Goal: Information Seeking & Learning: Find specific fact

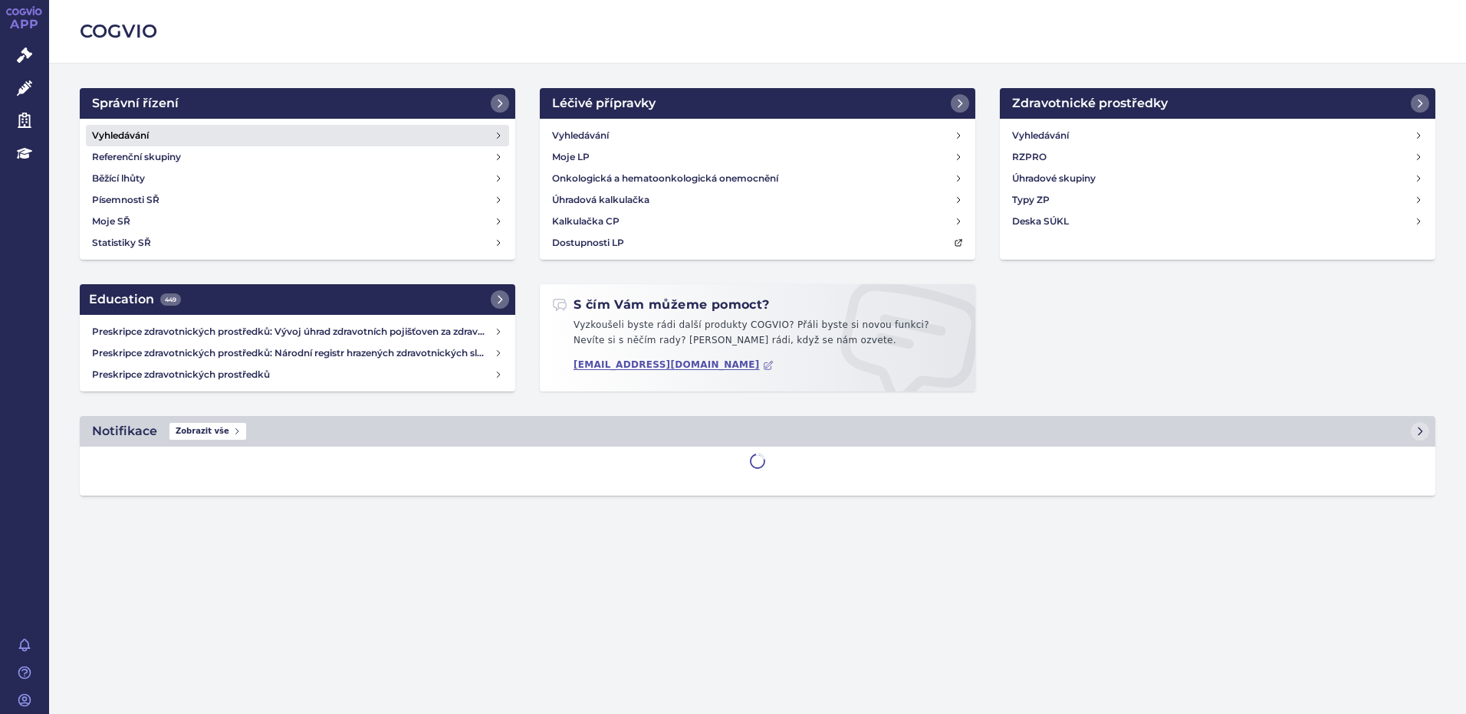
click at [124, 137] on h4 "Vyhledávání" at bounding box center [120, 135] width 57 height 15
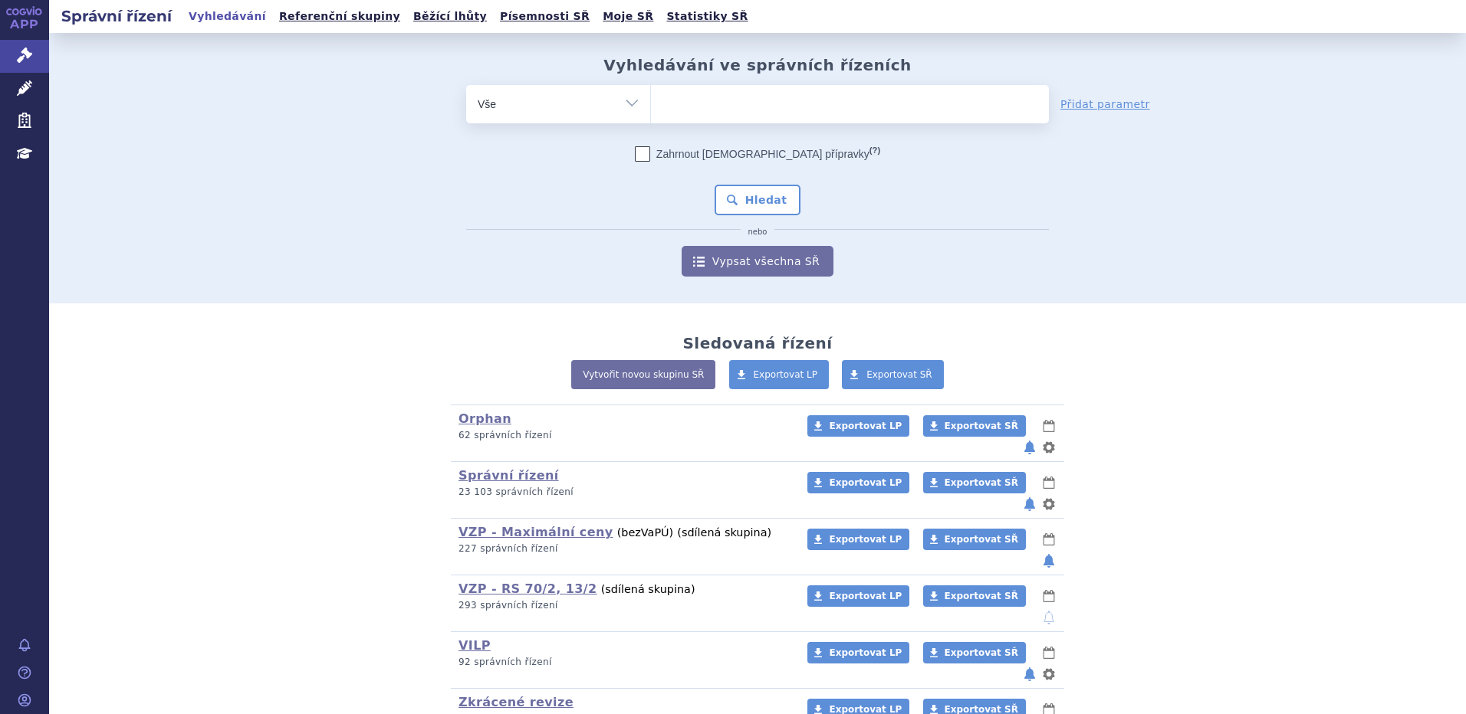
drag, startPoint x: 722, startPoint y: 117, endPoint x: 737, endPoint y: 117, distance: 15.3
click at [726, 117] on ul at bounding box center [850, 101] width 398 height 32
click at [651, 117] on select at bounding box center [650, 103] width 1 height 38
type input "ka"
type input "kaf"
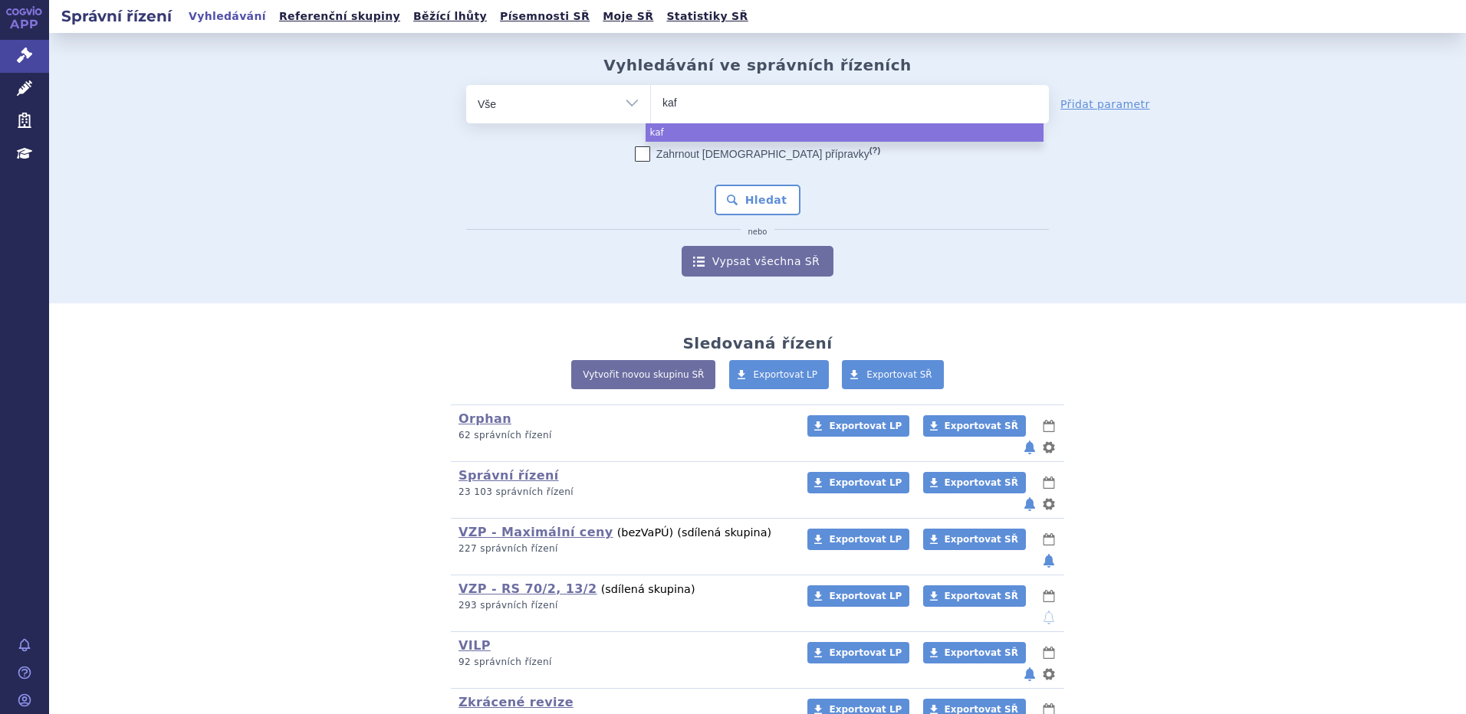
type input "kafr"
type input "kaf"
type input "kaftr"
type input "kaftrio"
select select "kaftrio"
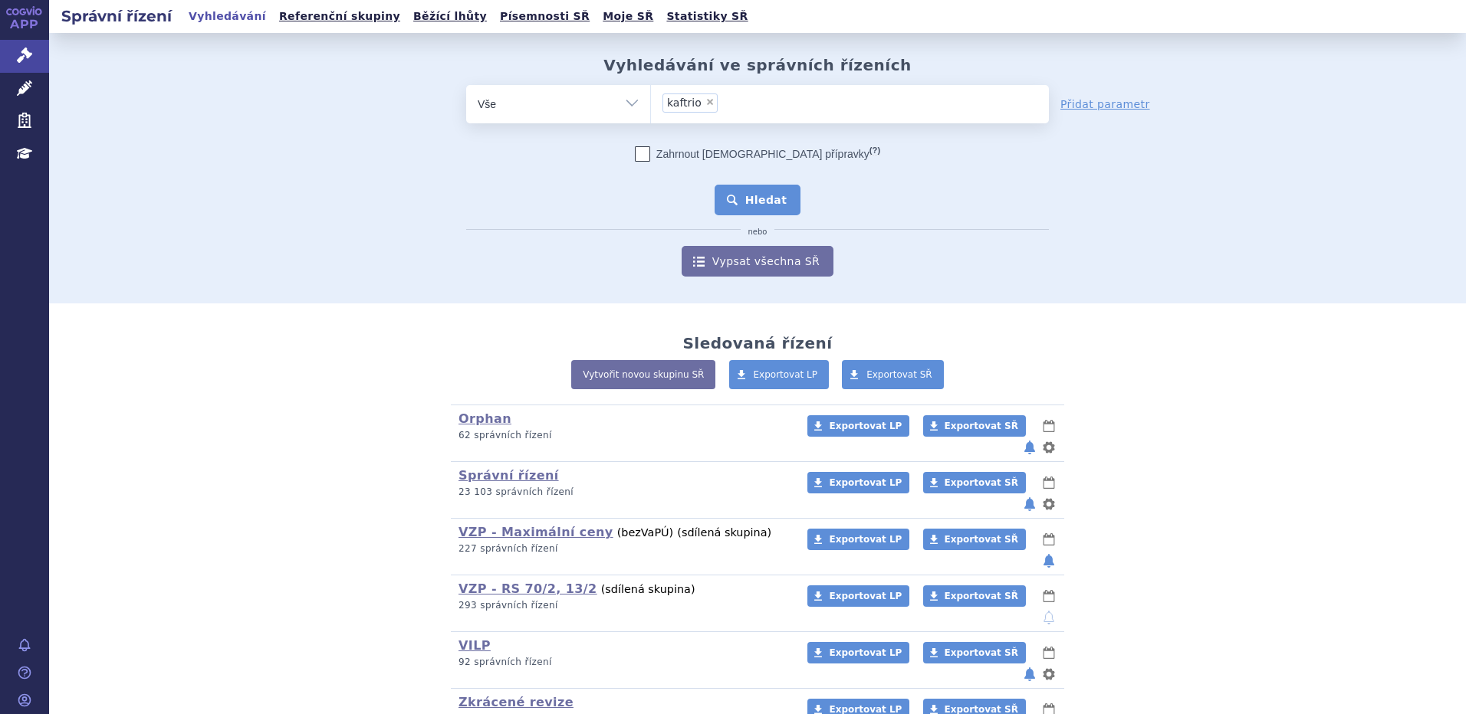
click at [752, 197] on button "Hledat" at bounding box center [757, 200] width 87 height 31
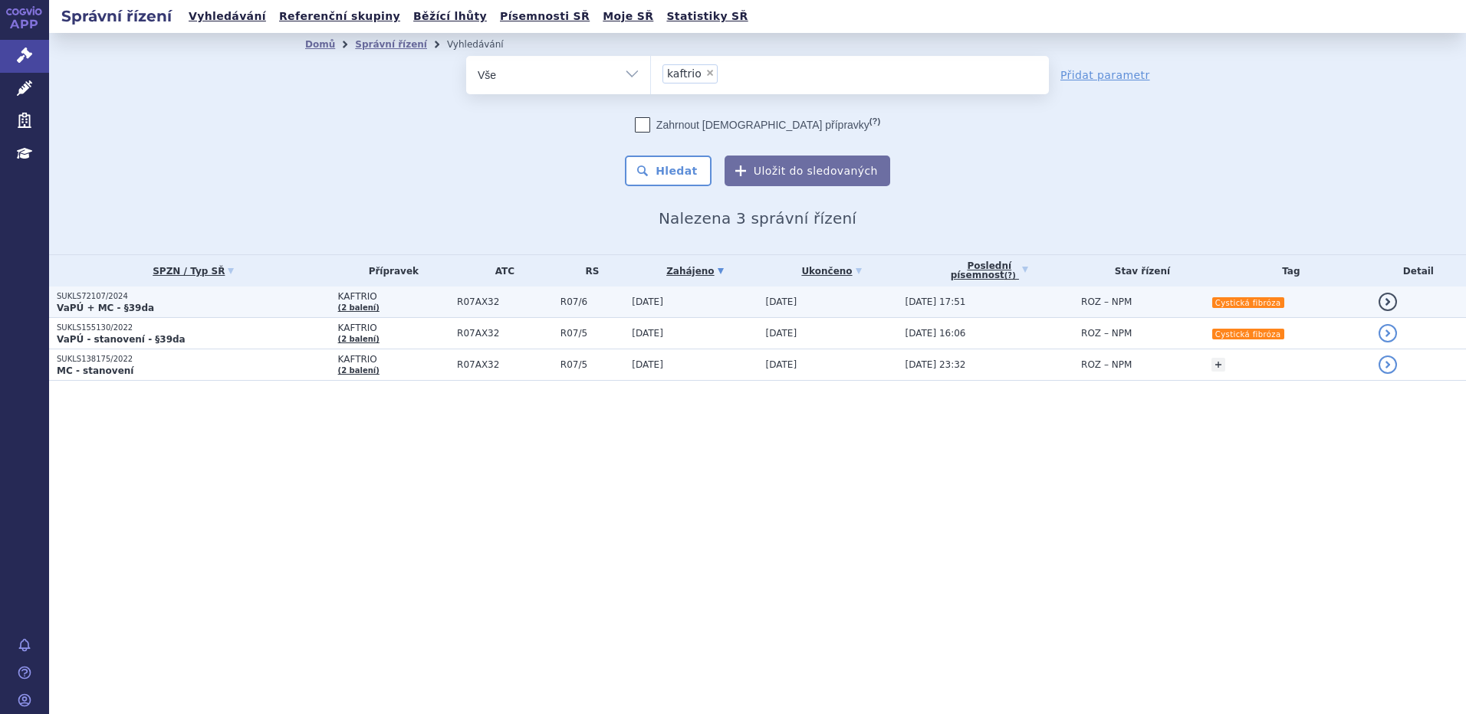
click at [129, 304] on strong "VaPÚ + MC - §39da" at bounding box center [105, 308] width 97 height 11
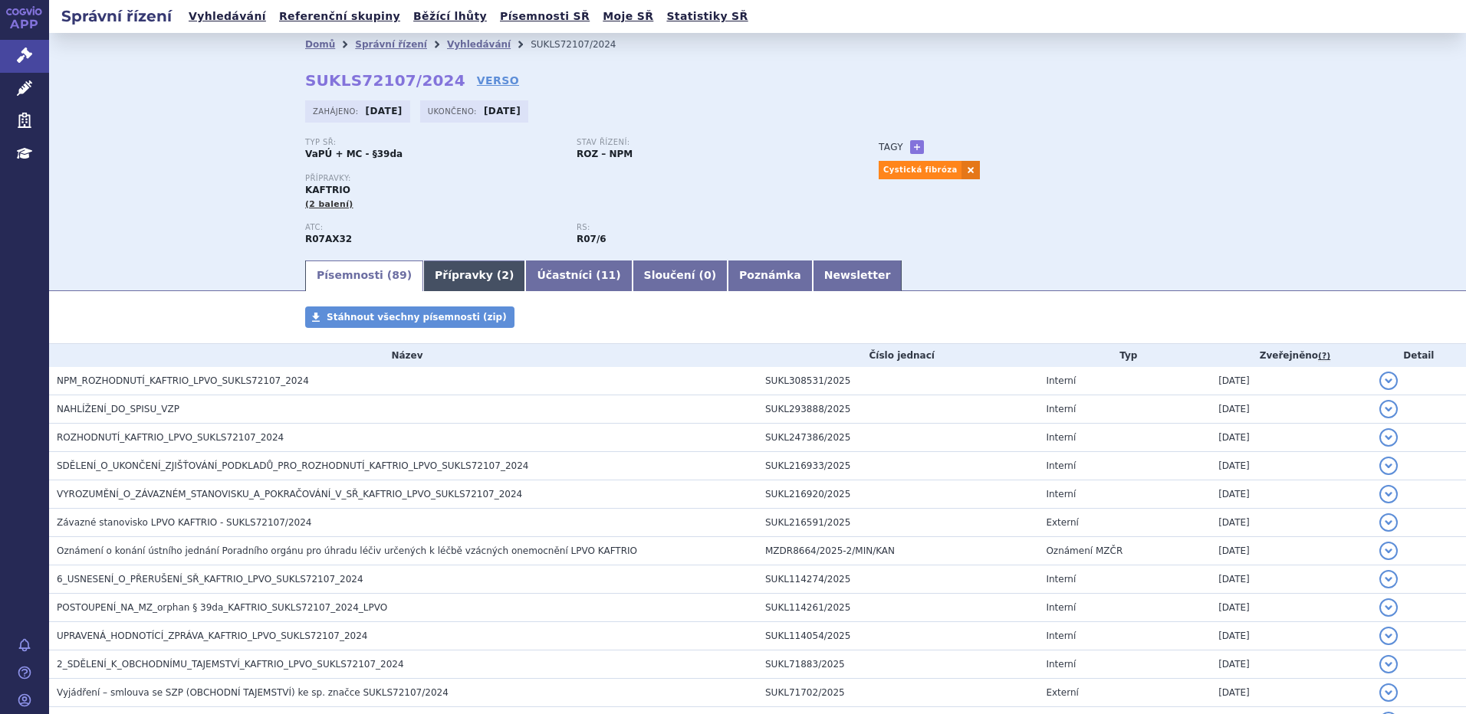
click at [450, 276] on link "Přípravky ( 2 )" at bounding box center [474, 276] width 102 height 31
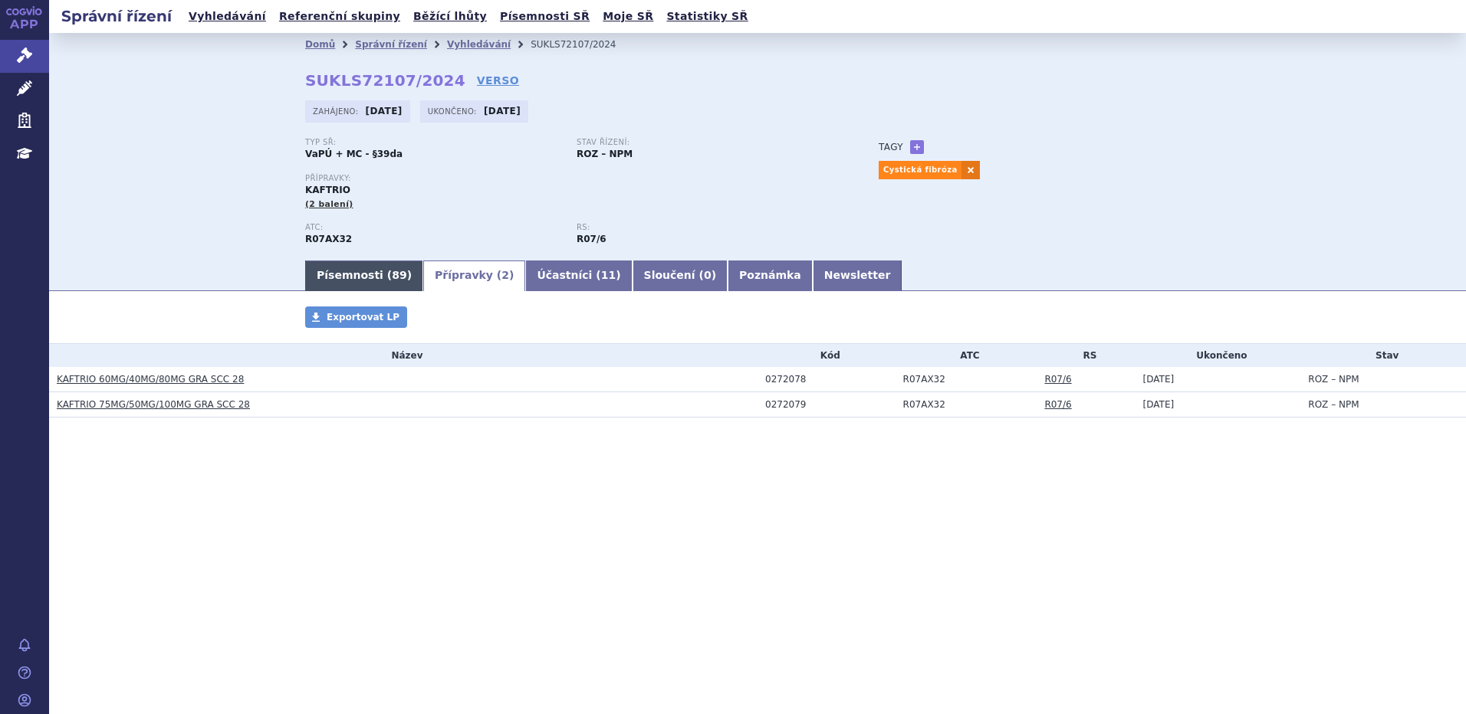
click at [360, 279] on link "Písemnosti ( 89 )" at bounding box center [364, 276] width 118 height 31
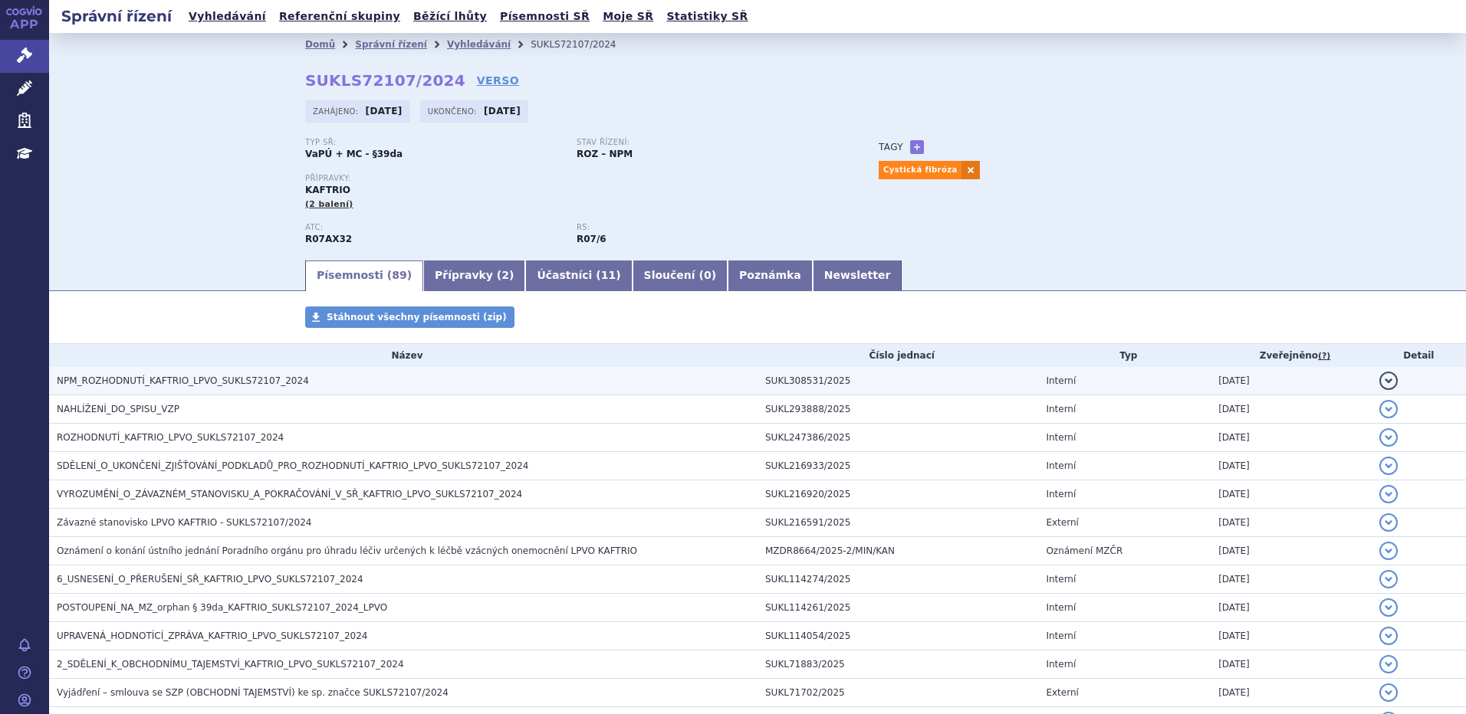
click at [180, 379] on span "NPM_ROZHODNUTÍ_KAFTRIO_LPVO_SUKLS72107_2024" at bounding box center [183, 381] width 252 height 11
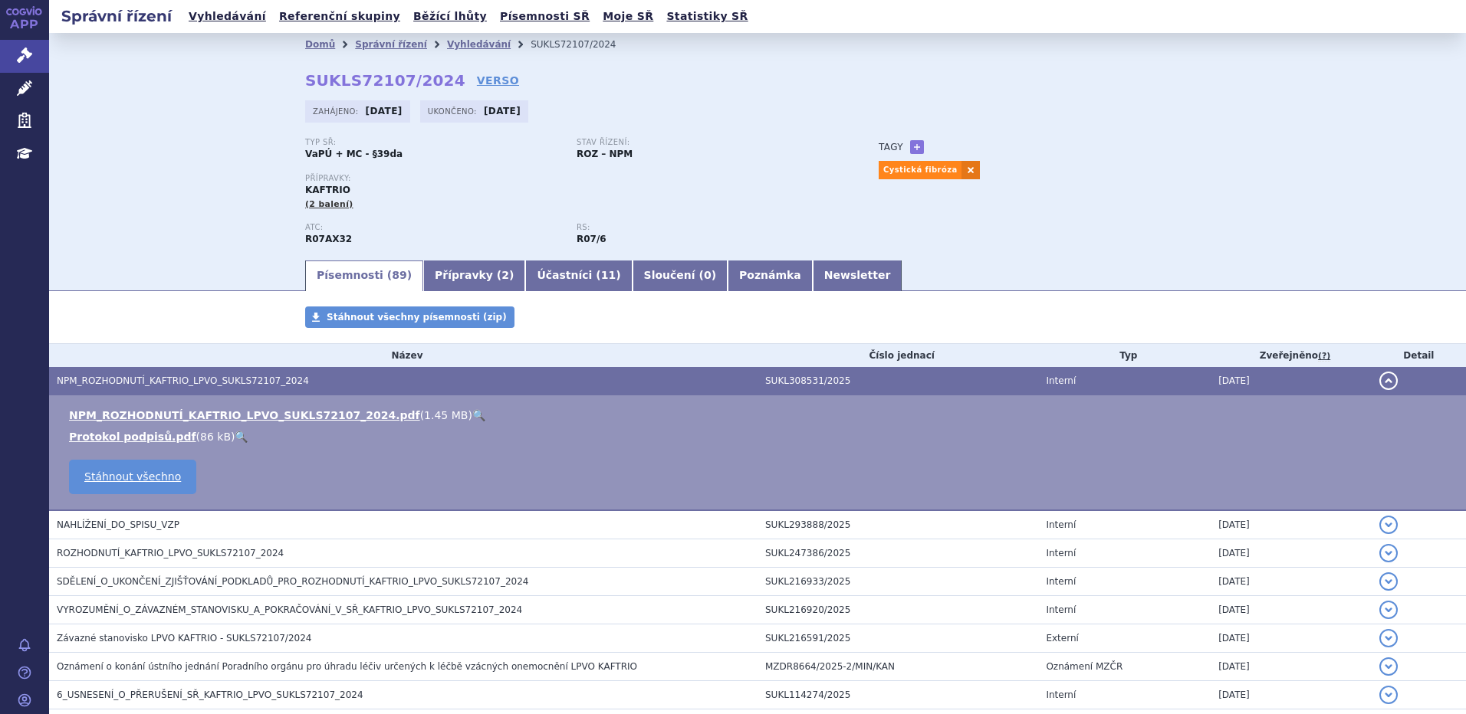
click at [472, 409] on link "🔍" at bounding box center [478, 415] width 13 height 12
click at [134, 179] on div "Domů Správní řízení Vyhledávání SUKLS72107/2024 SUKLS72107/2024 VERSO Zahájeno:…" at bounding box center [757, 145] width 1417 height 225
drag, startPoint x: 134, startPoint y: 179, endPoint x: 534, endPoint y: 208, distance: 400.5
click at [534, 208] on div "Přípravky: KAFTRIO (2 balení)" at bounding box center [576, 192] width 543 height 37
drag, startPoint x: 301, startPoint y: 79, endPoint x: 432, endPoint y: 76, distance: 130.4
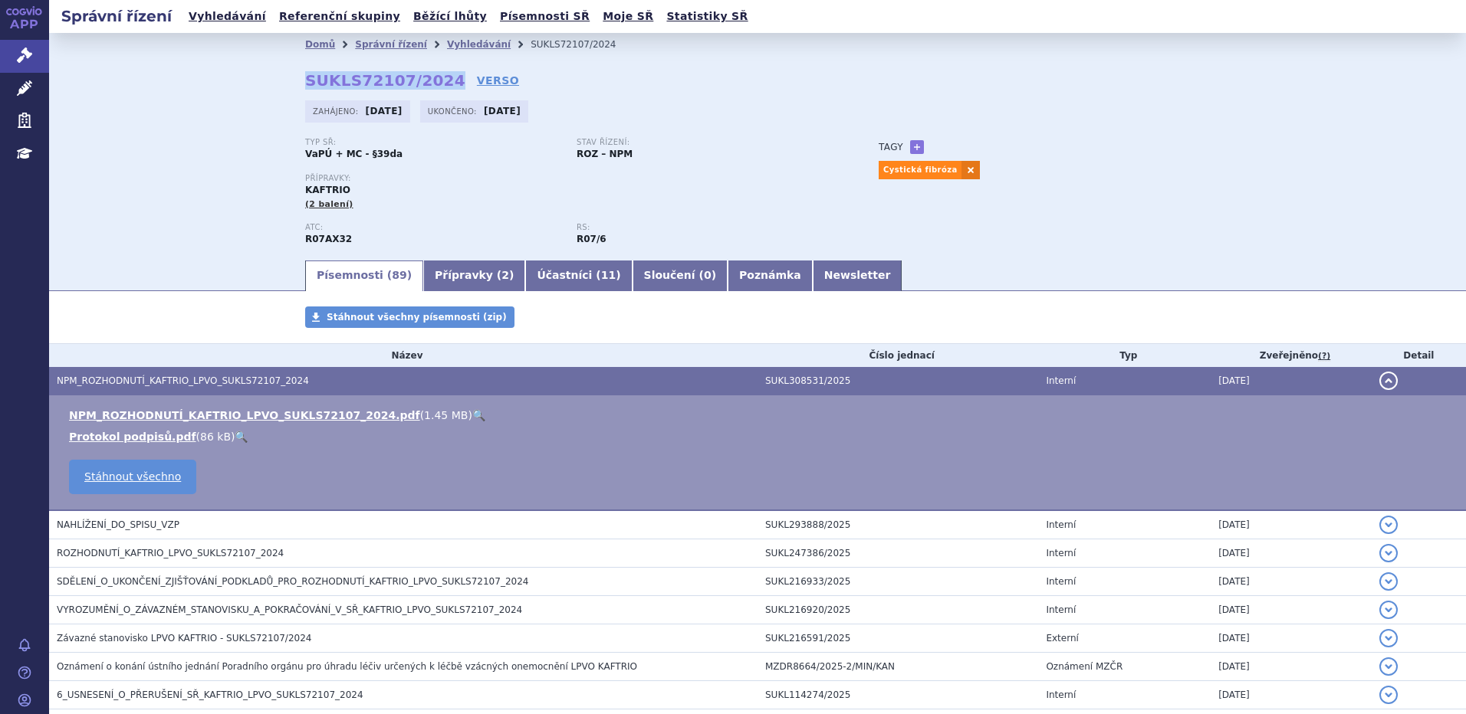
click at [432, 76] on strong "SUKLS72107/2024" at bounding box center [385, 80] width 160 height 18
copy strong "SUKLS72107/2024"
click at [92, 120] on div "Domů Správní řízení Vyhledávání SUKLS72107/2024 SUKLS72107/2024 VERSO Zahájeno:…" at bounding box center [757, 145] width 1417 height 225
click at [465, 285] on link "Přípravky ( 2 )" at bounding box center [474, 276] width 102 height 31
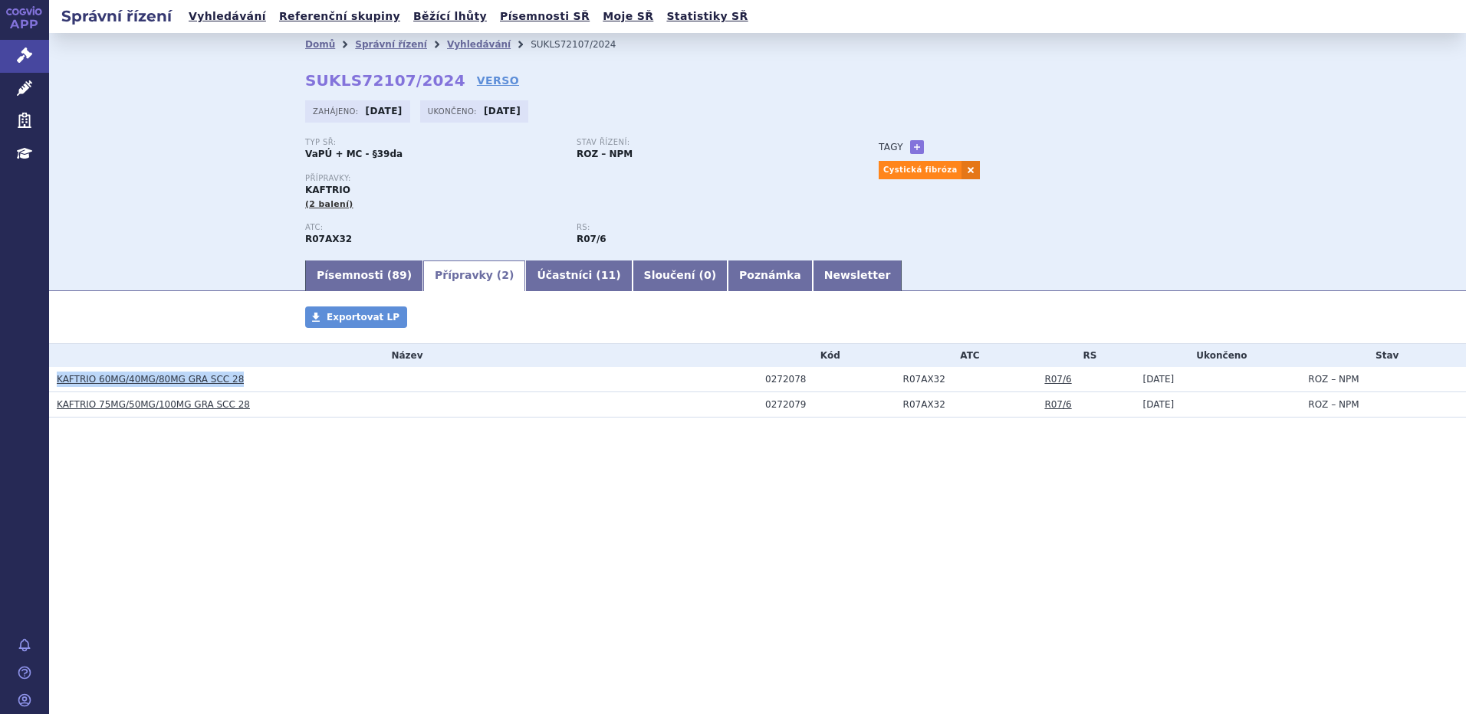
drag, startPoint x: 251, startPoint y: 380, endPoint x: 56, endPoint y: 383, distance: 194.7
click at [56, 383] on td "KAFTRIO 60MG/40MG/80MG GRA SCC 28" at bounding box center [403, 379] width 708 height 25
copy link "KAFTRIO 60MG/40MG/80MG GRA SCC 28"
click at [268, 521] on div "Správní řízení Vyhledávání Referenční skupiny Běžící lhůty Písemnosti SŘ Moje S…" at bounding box center [757, 357] width 1417 height 714
drag, startPoint x: 235, startPoint y: 406, endPoint x: 57, endPoint y: 402, distance: 177.9
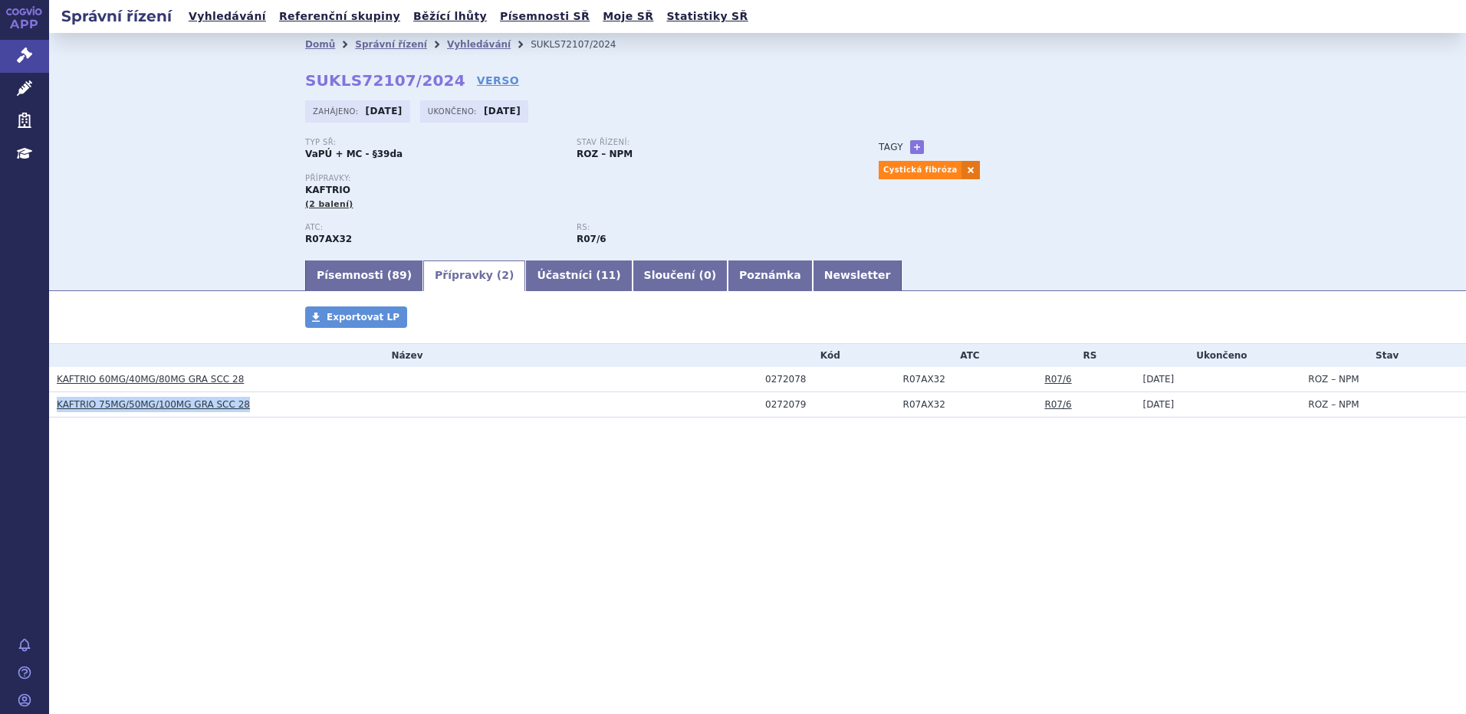
click at [57, 402] on h3 "KAFTRIO 75MG/50MG/100MG GRA SCC 28" at bounding box center [407, 404] width 701 height 15
copy link "KAFTRIO 75MG/50MG/100MG GRA SCC 28"
click at [461, 46] on link "Vyhledávání" at bounding box center [479, 44] width 64 height 11
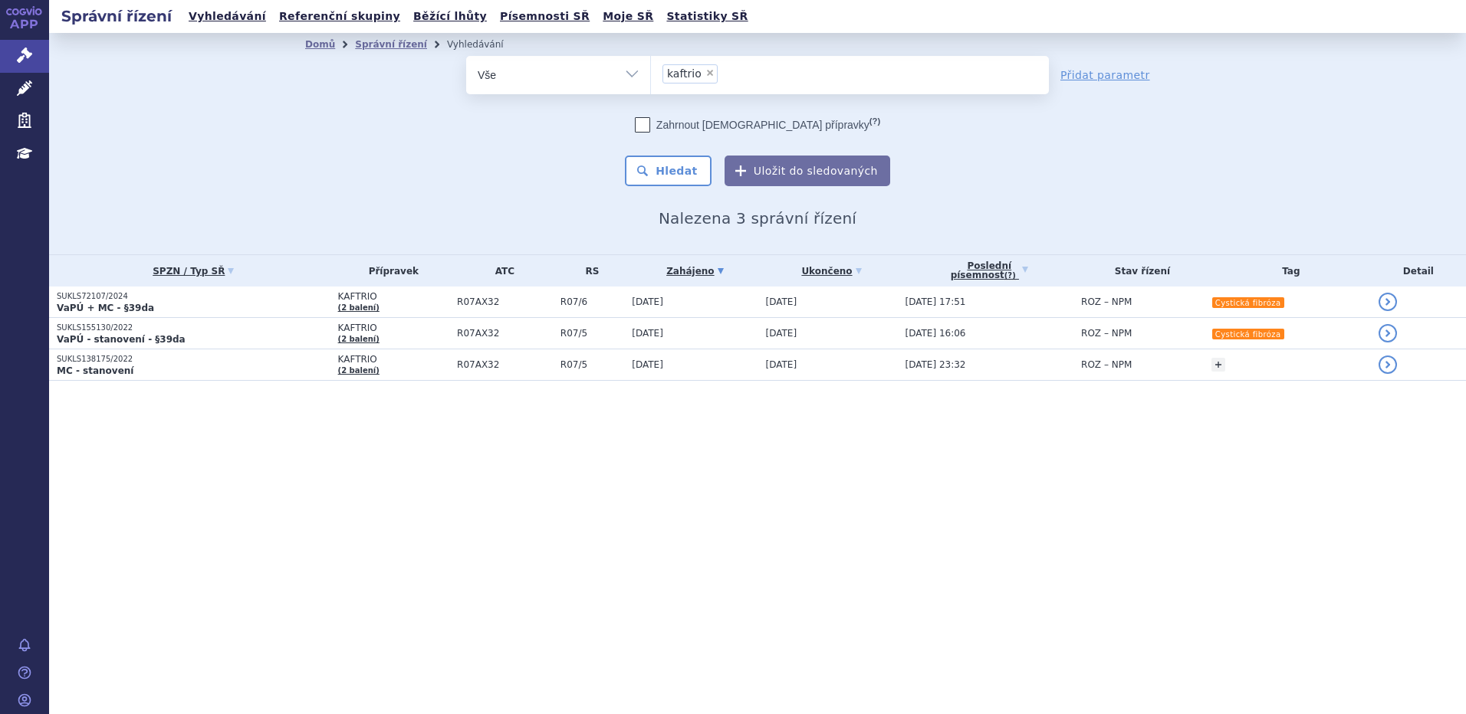
click at [704, 67] on li "× kaftrio" at bounding box center [689, 73] width 55 height 19
click at [651, 67] on select "kaftrio" at bounding box center [650, 74] width 1 height 38
click at [705, 71] on span "×" at bounding box center [709, 72] width 9 height 9
click at [651, 71] on select "kaftrio" at bounding box center [650, 74] width 1 height 38
select select
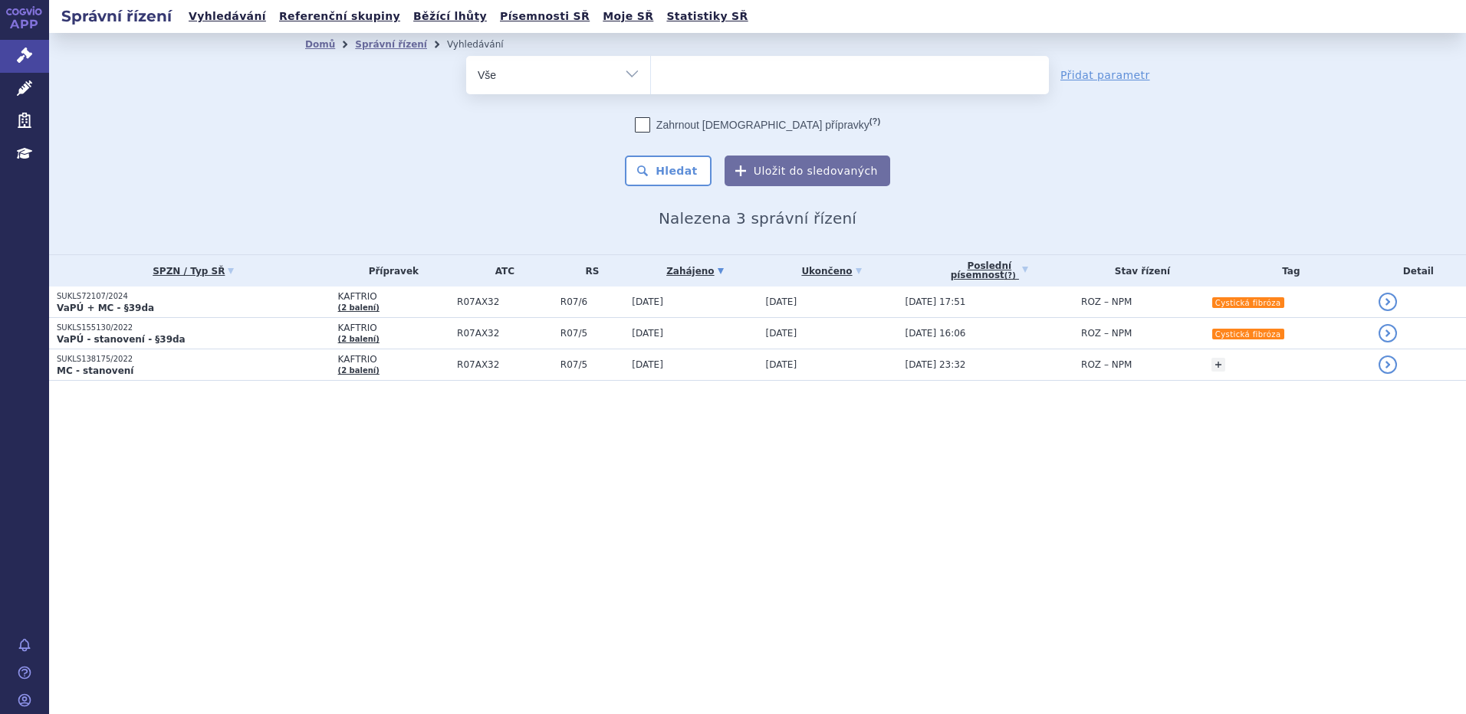
type input "SUKLS318214/2024"
select select "SUKLS318214/2024"
click at [671, 169] on button "Hledat" at bounding box center [668, 171] width 87 height 31
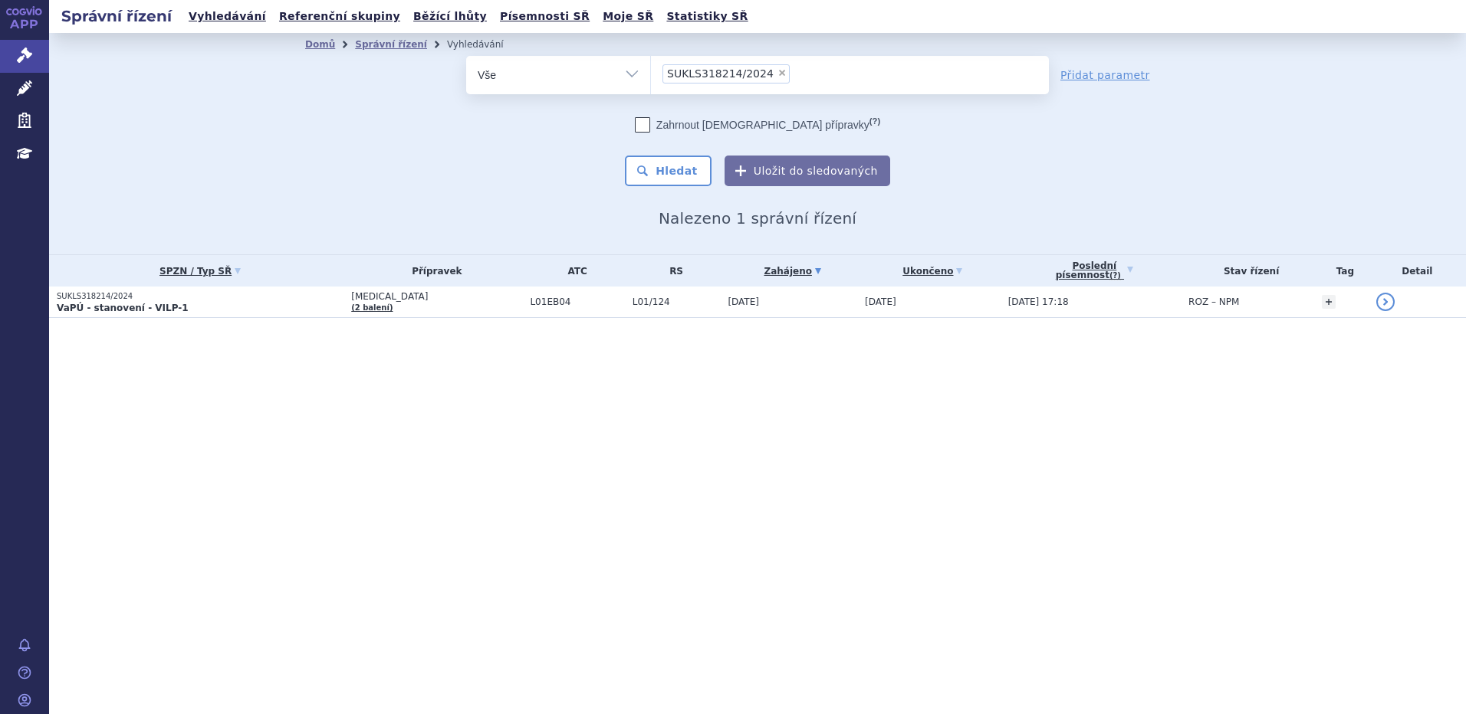
click at [159, 303] on strong "VaPÚ - stanovení - VILP-1" at bounding box center [123, 308] width 132 height 11
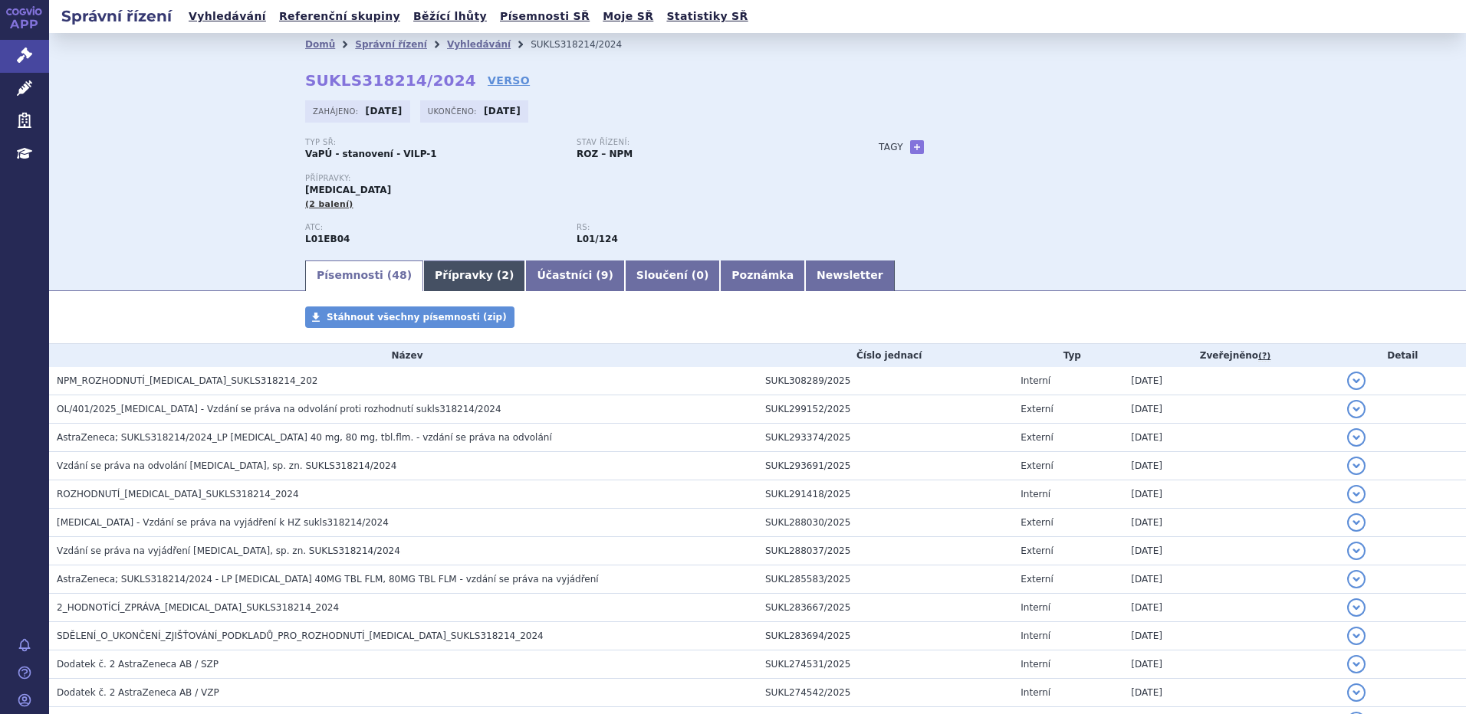
click at [452, 268] on link "Přípravky ( 2 )" at bounding box center [474, 276] width 102 height 31
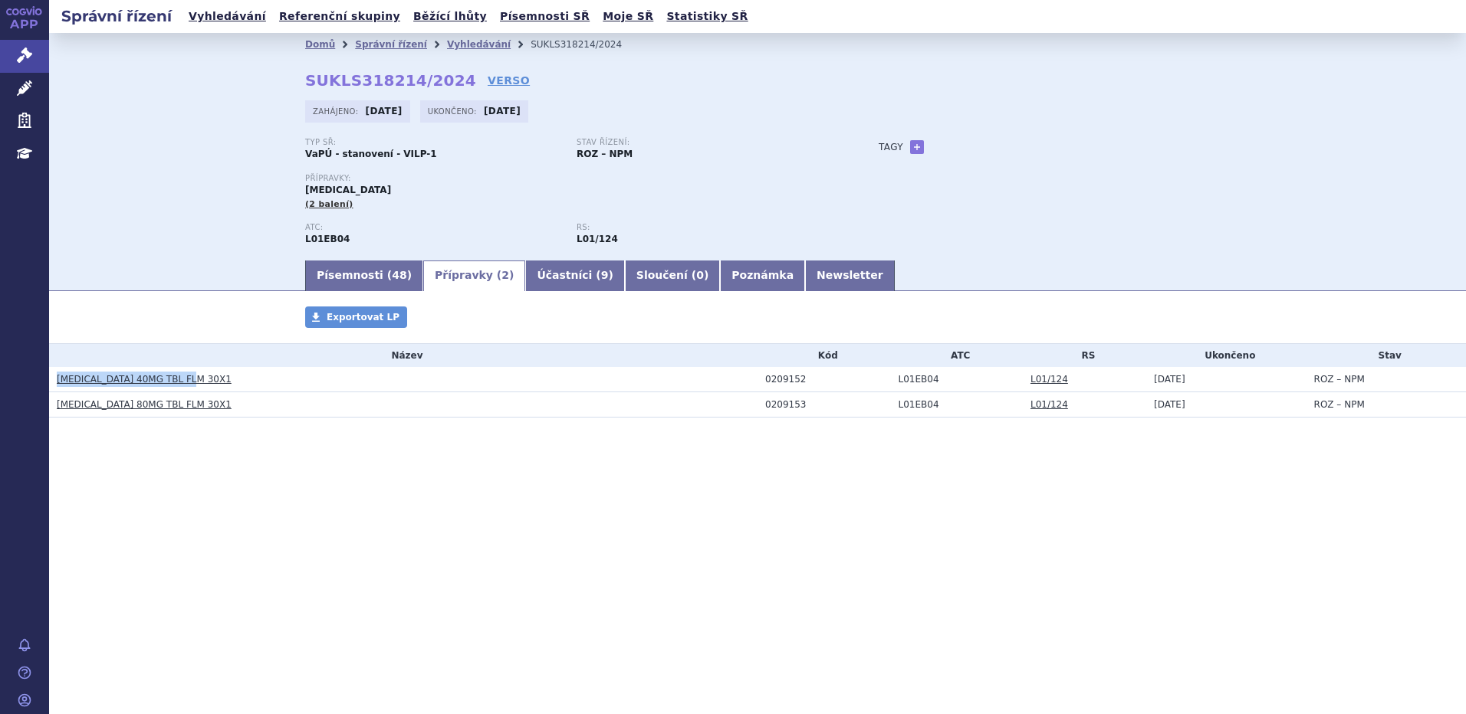
drag, startPoint x: 209, startPoint y: 379, endPoint x: 55, endPoint y: 387, distance: 153.5
click at [55, 387] on td "TAGRISSO 40MG TBL FLM 30X1" at bounding box center [403, 379] width 708 height 25
copy link "TAGRISSO 40MG TBL FLM 30X1"
click at [203, 406] on h3 "TAGRISSO 80MG TBL FLM 30X1" at bounding box center [407, 404] width 701 height 15
drag, startPoint x: 186, startPoint y: 410, endPoint x: 56, endPoint y: 411, distance: 130.3
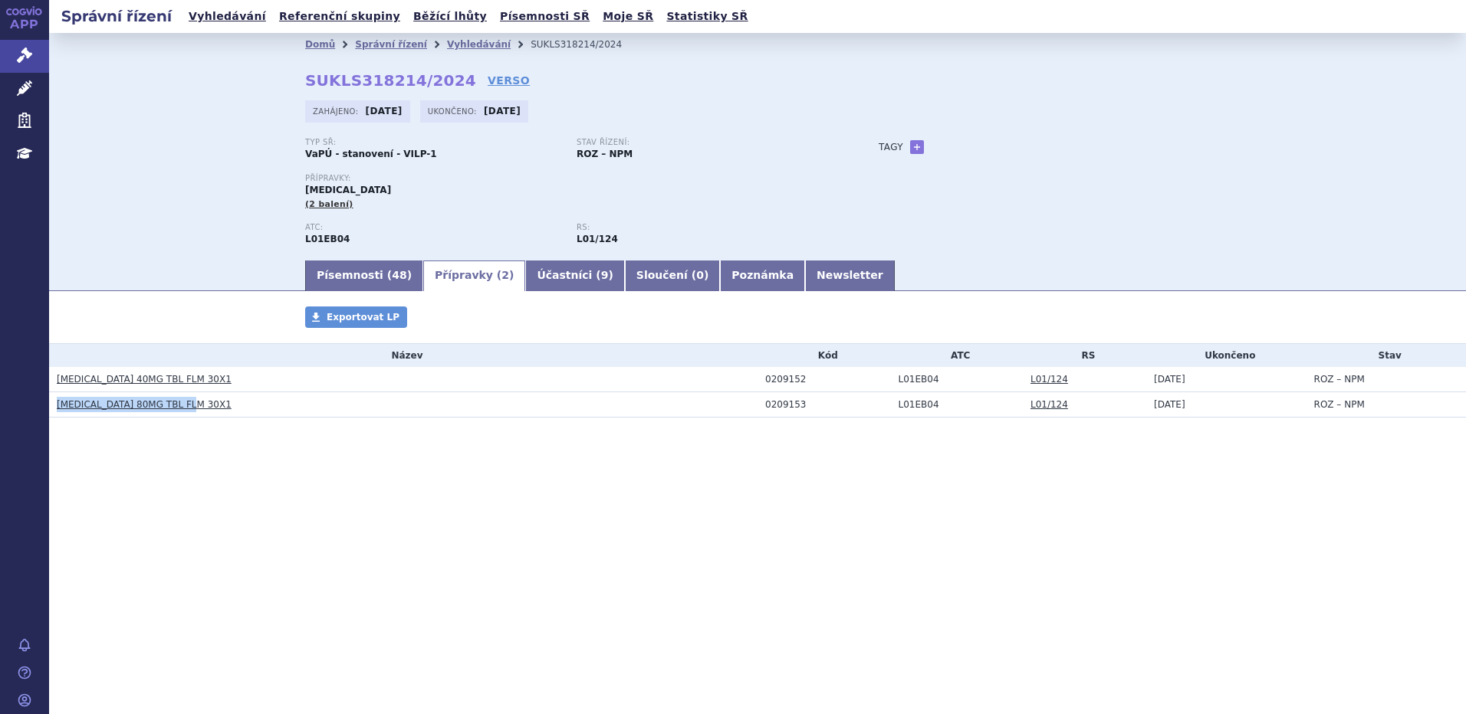
click at [56, 411] on td "TAGRISSO 80MG TBL FLM 30X1" at bounding box center [403, 405] width 708 height 25
copy link "TAGRISSO 80MG TBL FLM 30X1"
click at [169, 195] on div "Domů Správní řízení Vyhledávání SUKLS318214/2024 SUKLS318214/2024 VERSO Zahájen…" at bounding box center [757, 145] width 1417 height 225
click at [327, 274] on link "Písemnosti ( 48 )" at bounding box center [364, 276] width 118 height 31
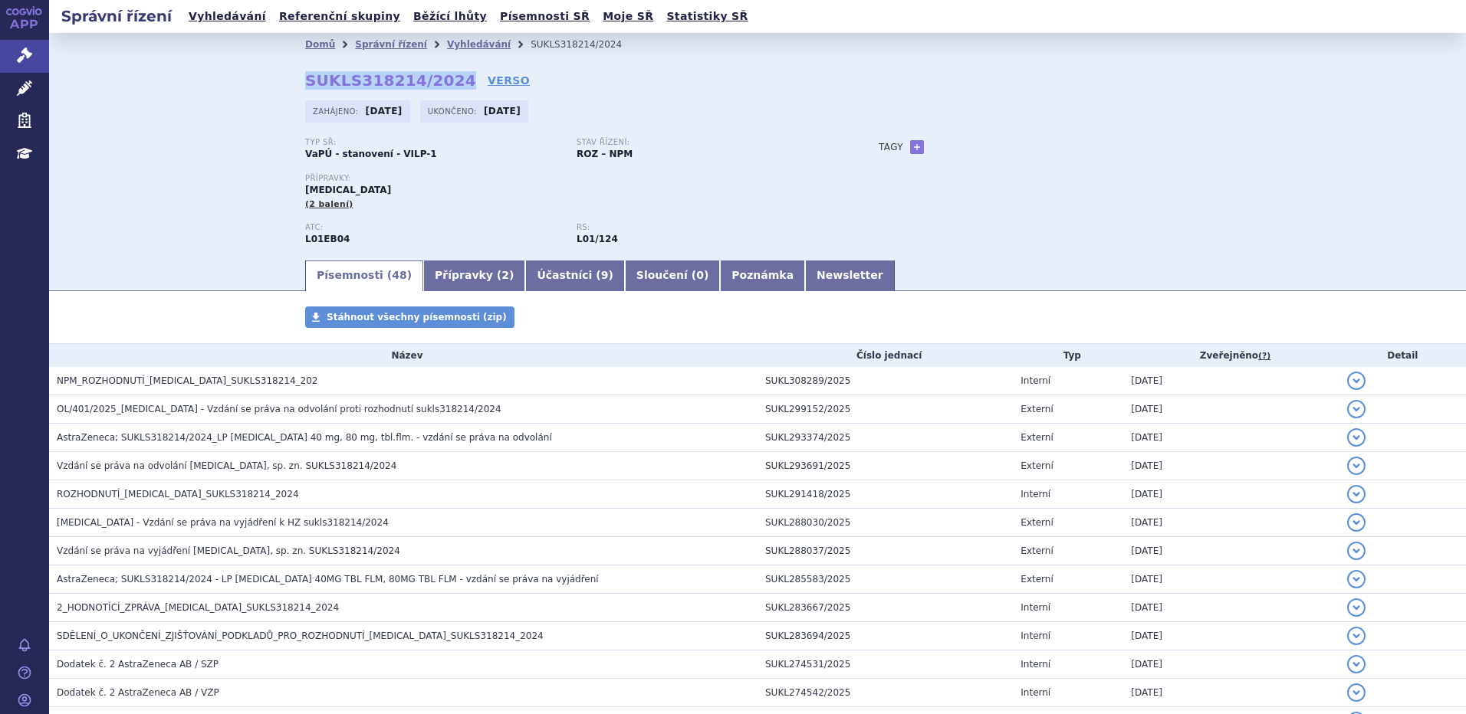
drag, startPoint x: 302, startPoint y: 80, endPoint x: 442, endPoint y: 78, distance: 139.5
click at [442, 78] on strong "SUKLS318214/2024" at bounding box center [390, 80] width 171 height 18
copy strong "SUKLS318214/2024"
click at [130, 228] on div "Domů Správní řízení Vyhledávání SUKLS318214/2024 SUKLS318214/2024 VERSO Zahájen…" at bounding box center [757, 145] width 1417 height 225
click at [161, 232] on div "Domů Správní řízení Vyhledávání SUKLS318214/2024 SUKLS318214/2024 VERSO Zahájen…" at bounding box center [757, 145] width 1417 height 225
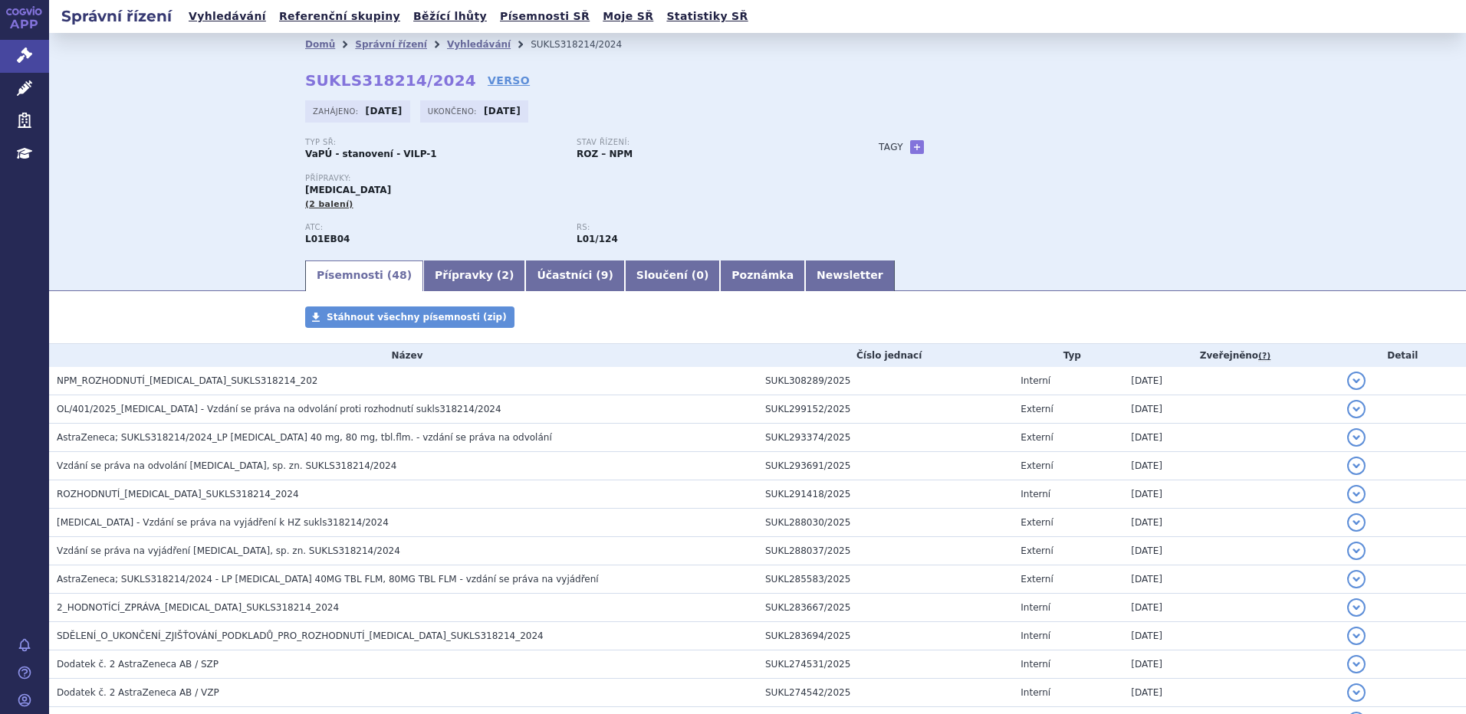
click at [232, 53] on div "Domů Správní řízení Vyhledávání SUKLS318214/2024 SUKLS318214/2024 VERSO Zahájen…" at bounding box center [757, 145] width 1417 height 225
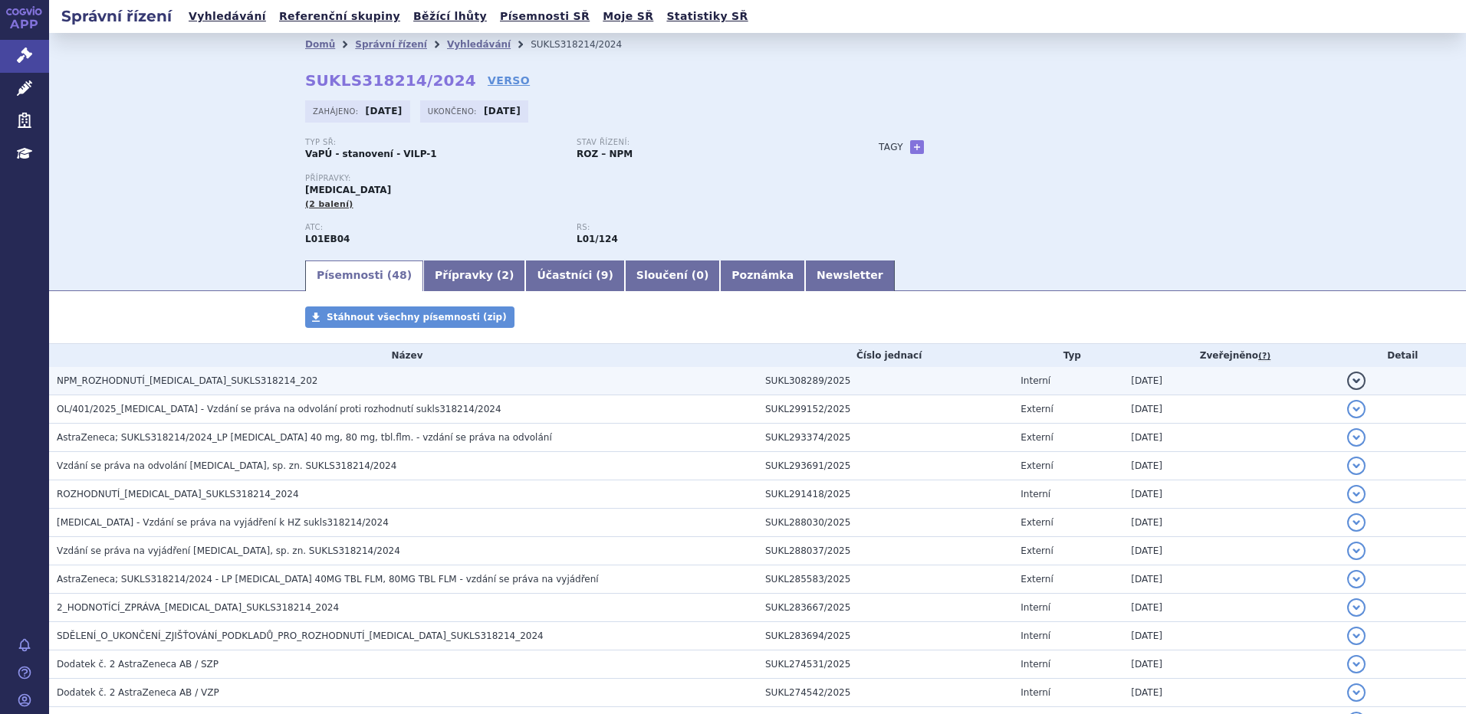
click at [164, 383] on span "NPM_ROZHODNUTÍ_TAGRISSO_SUKLS318214_202" at bounding box center [187, 381] width 261 height 11
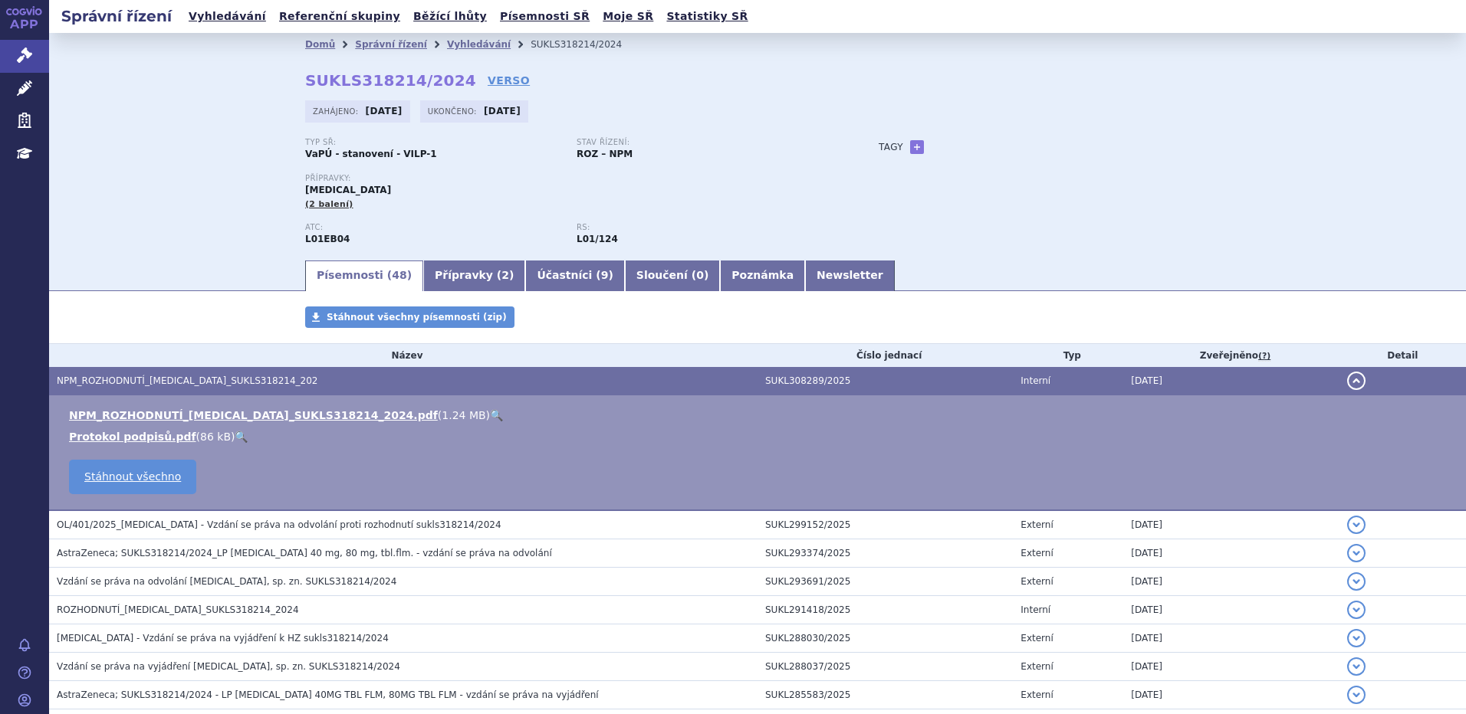
click at [490, 416] on link "🔍" at bounding box center [496, 415] width 13 height 12
click at [238, 20] on link "Vyhledávání" at bounding box center [227, 16] width 87 height 21
